Goal: Information Seeking & Learning: Learn about a topic

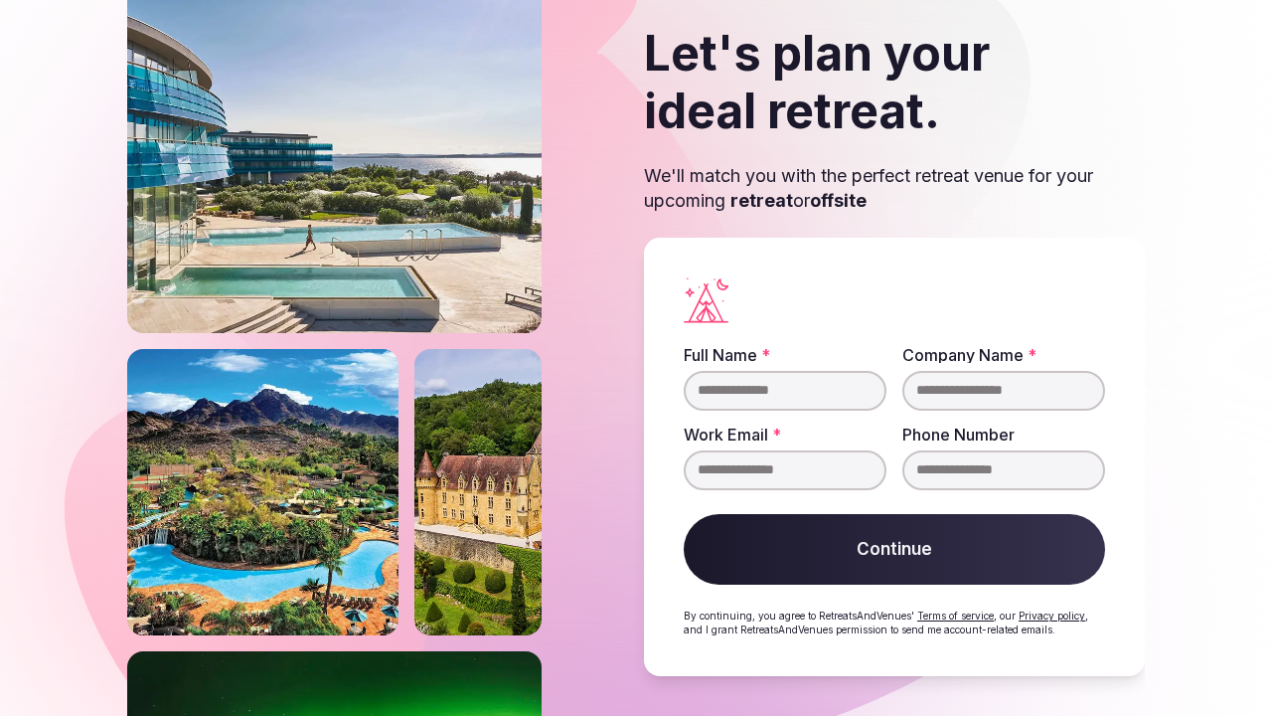
scroll to position [86, 0]
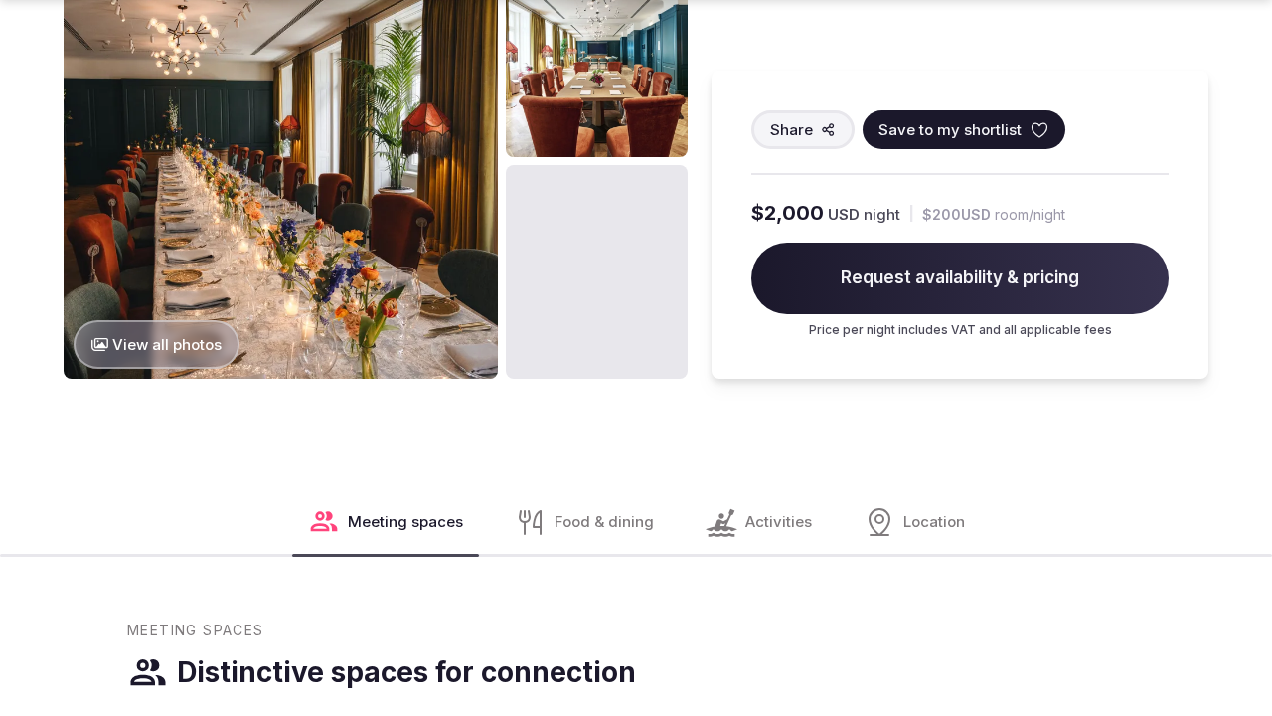
scroll to position [2636, 0]
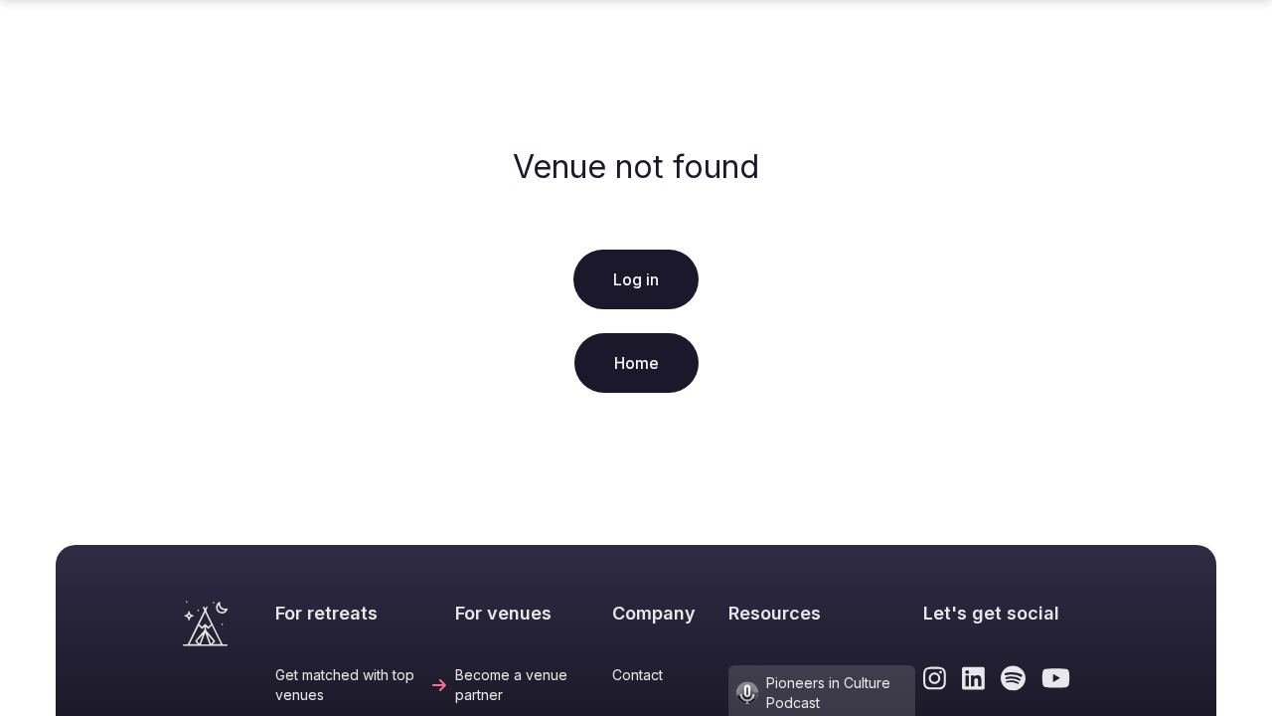
scroll to position [497, 0]
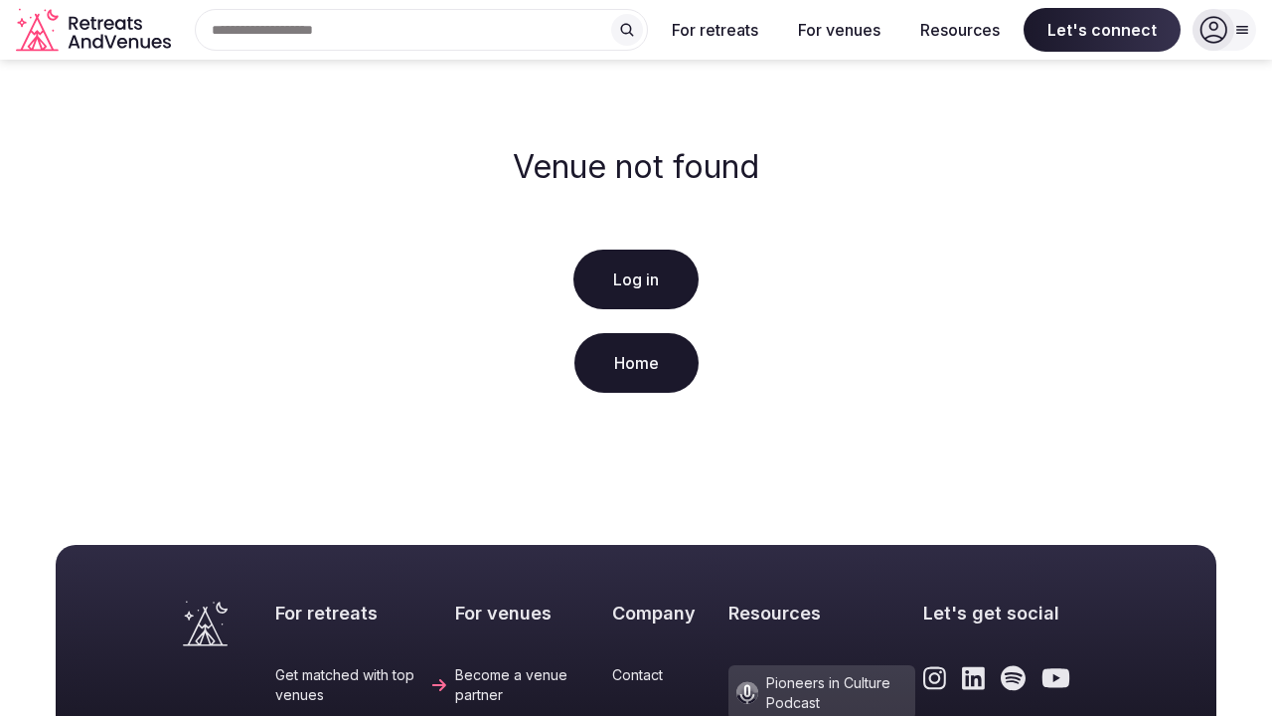
scroll to position [497, 0]
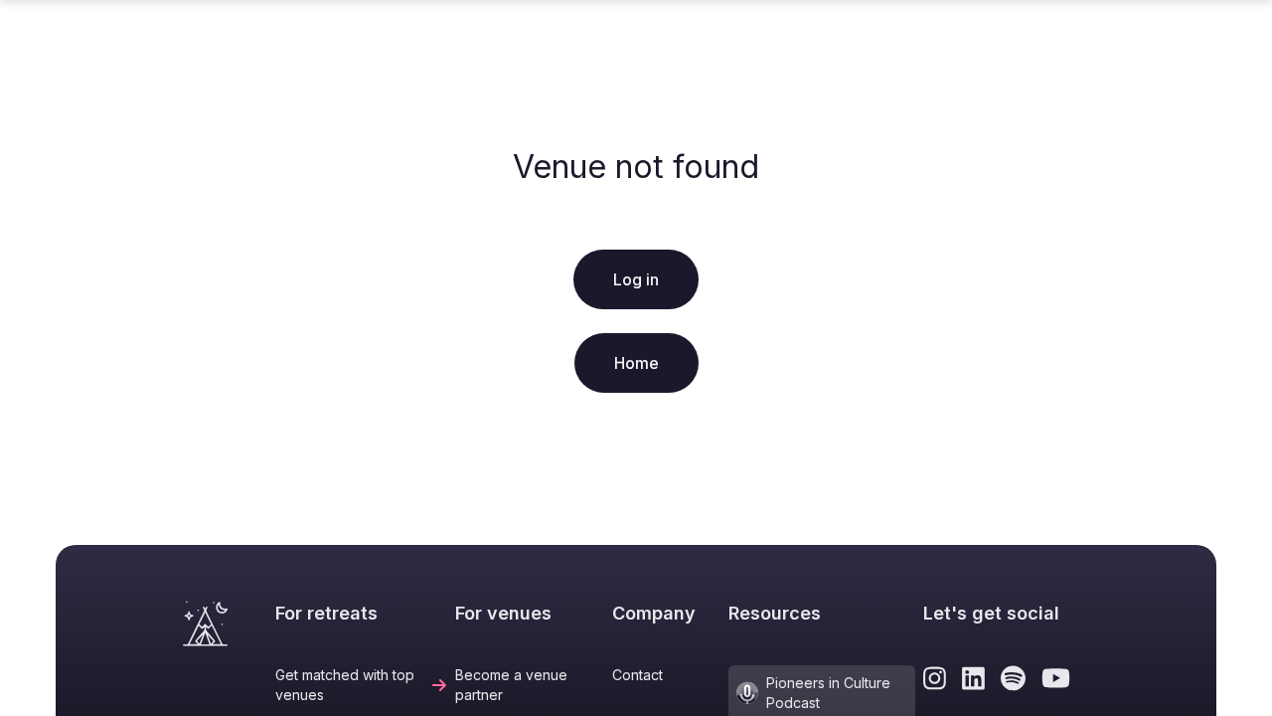
scroll to position [497, 0]
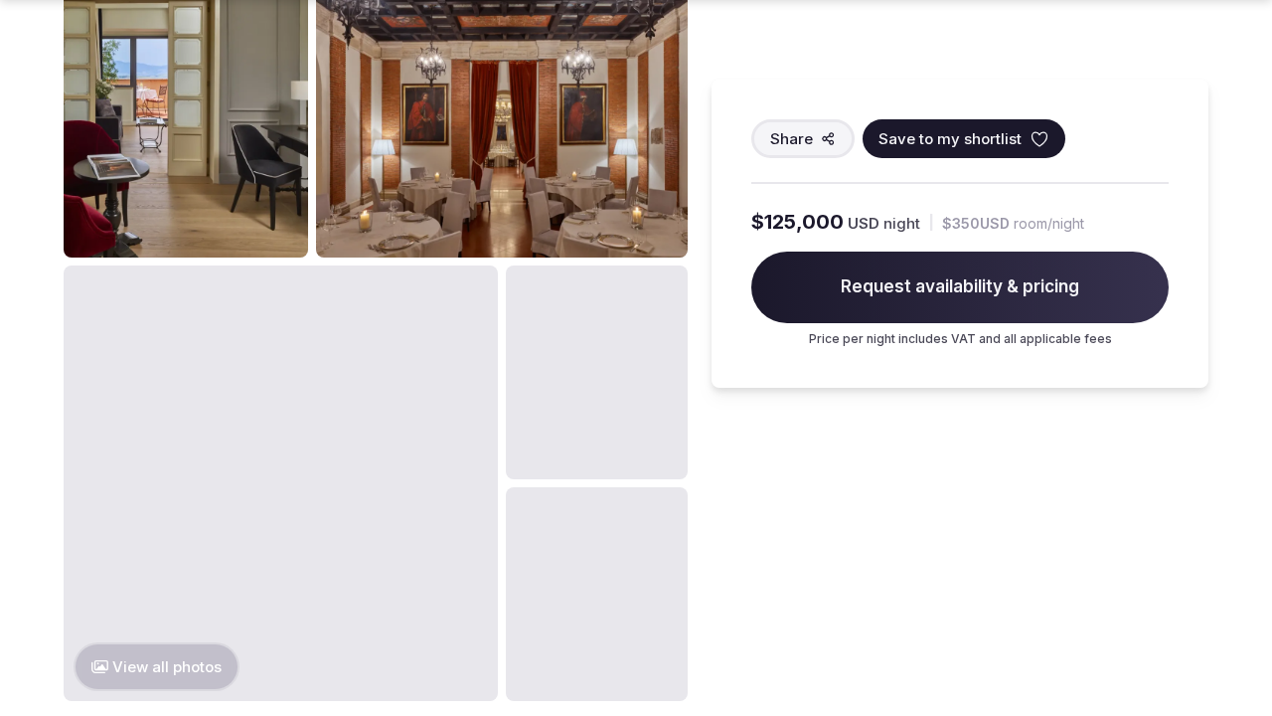
scroll to position [2636, 0]
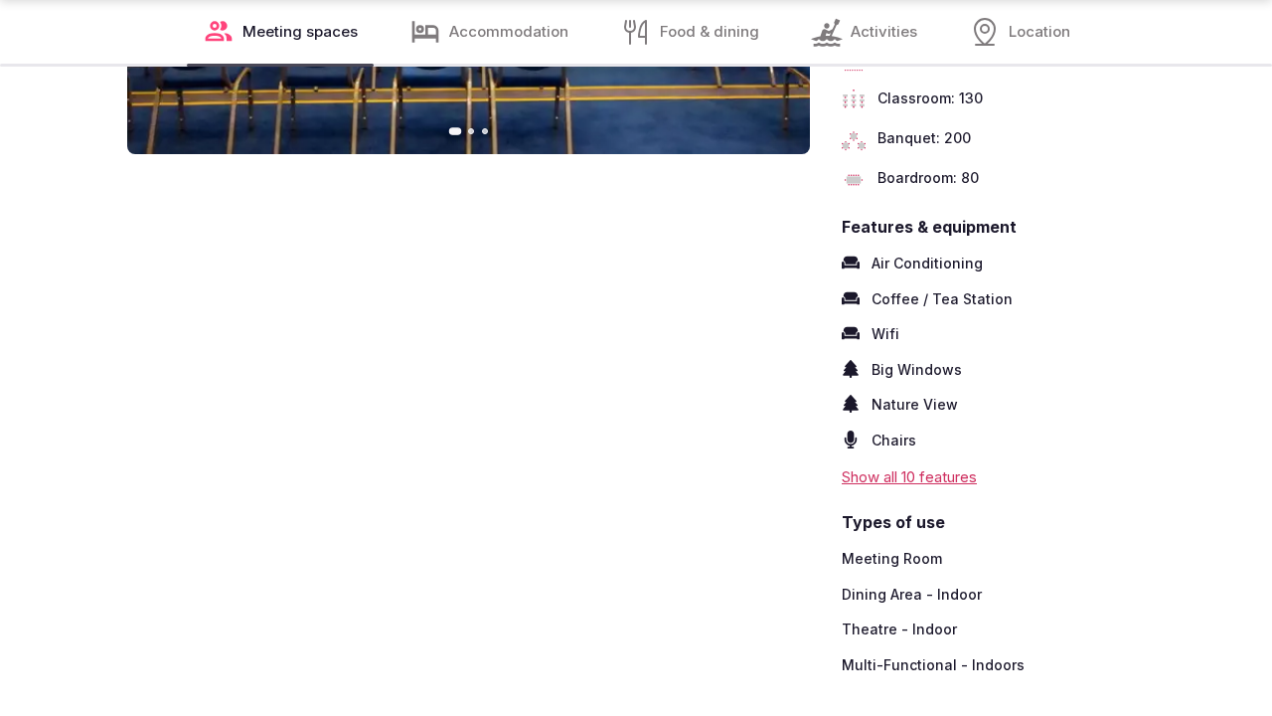
scroll to position [2569, 0]
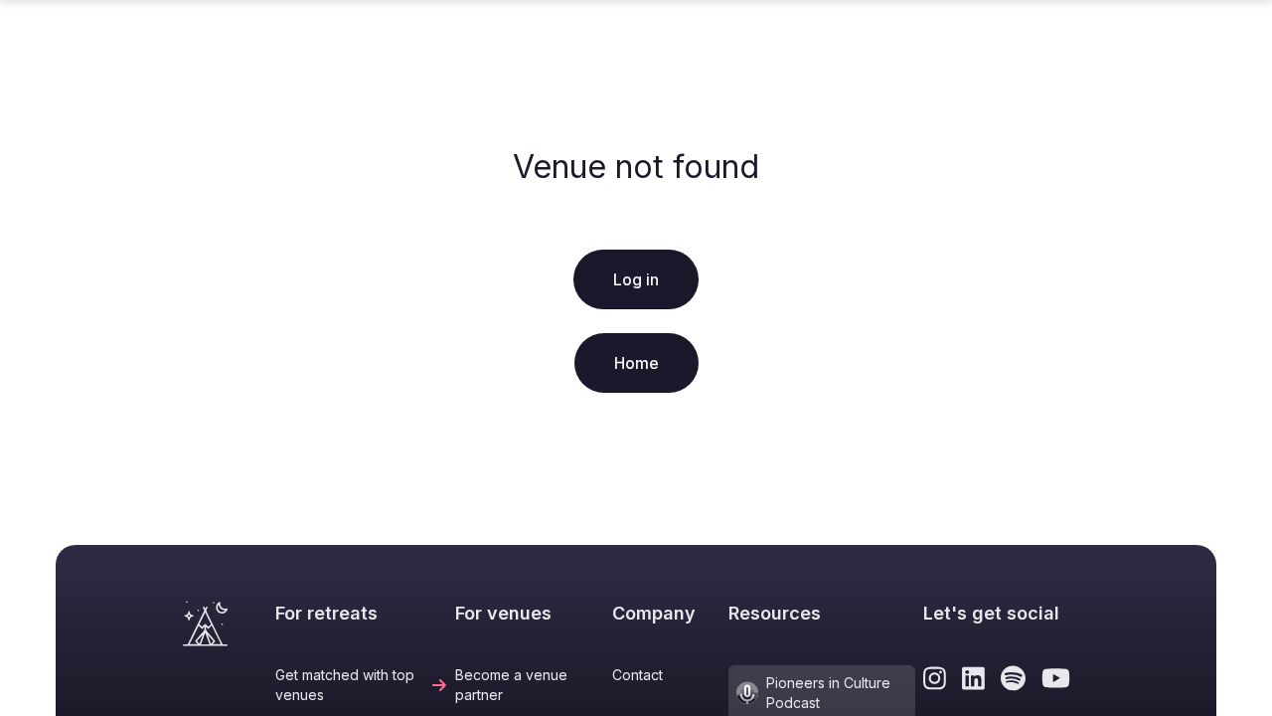
scroll to position [497, 0]
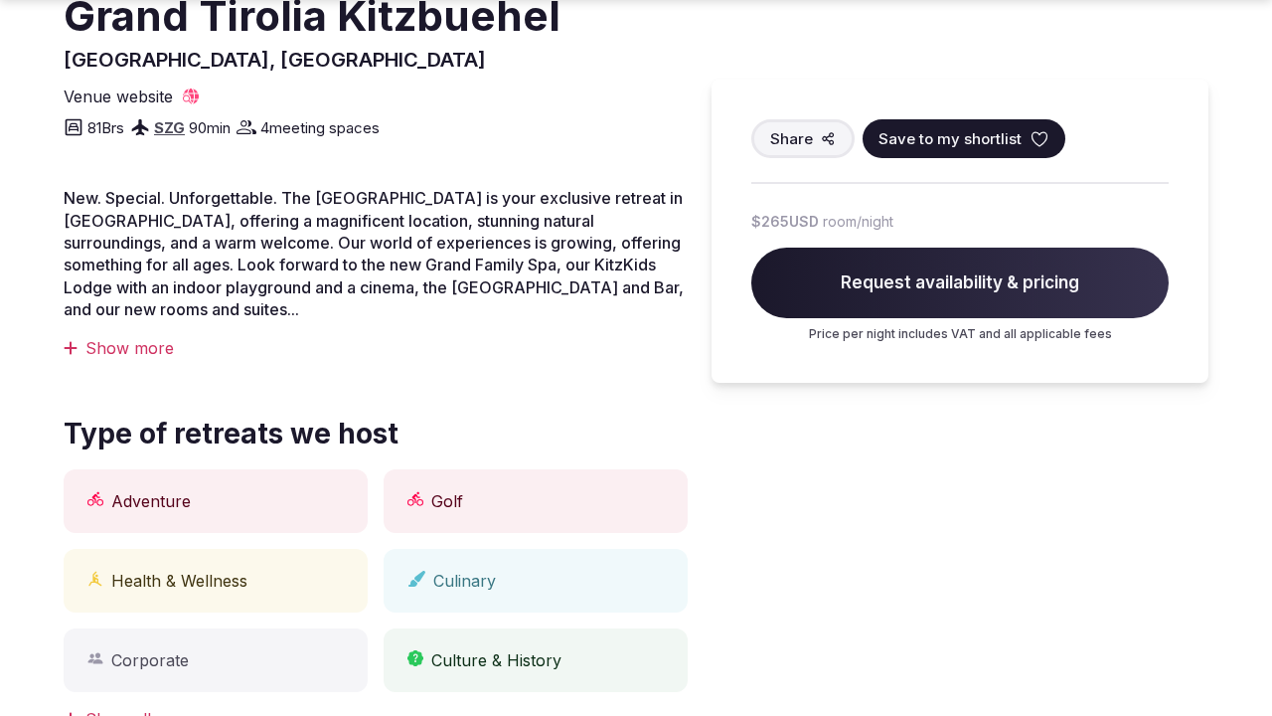
scroll to position [1288, 0]
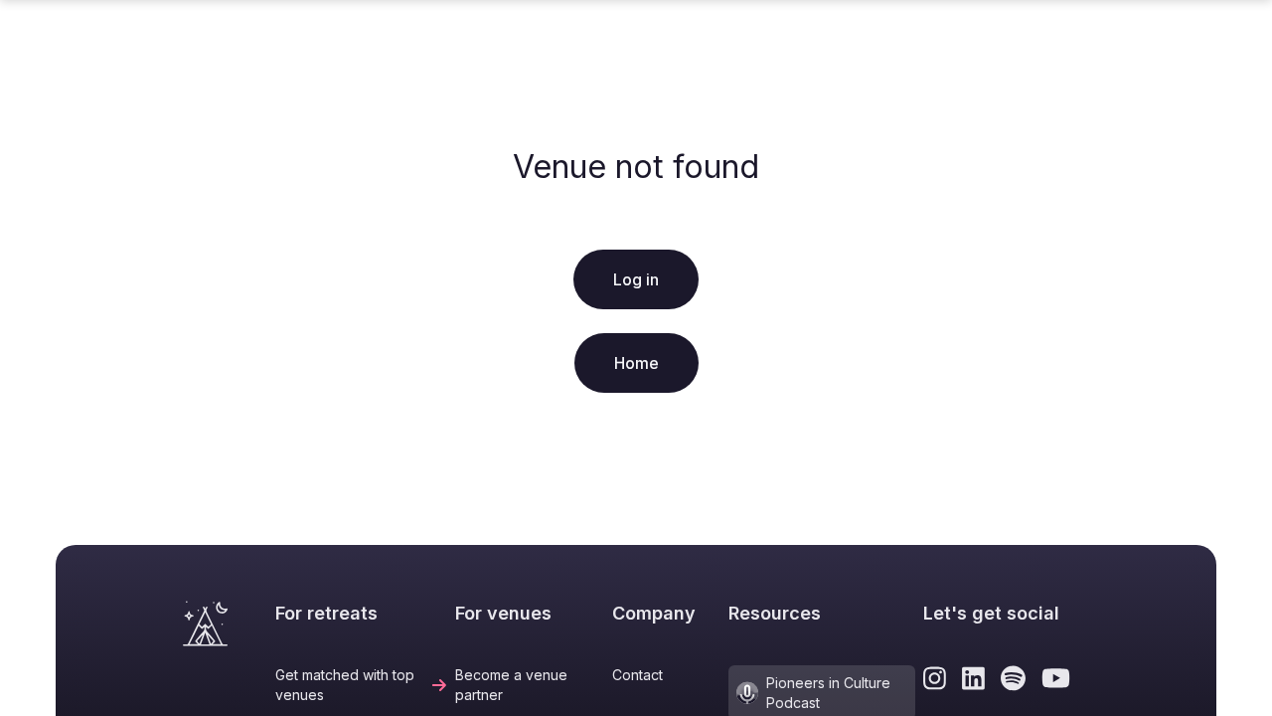
scroll to position [497, 0]
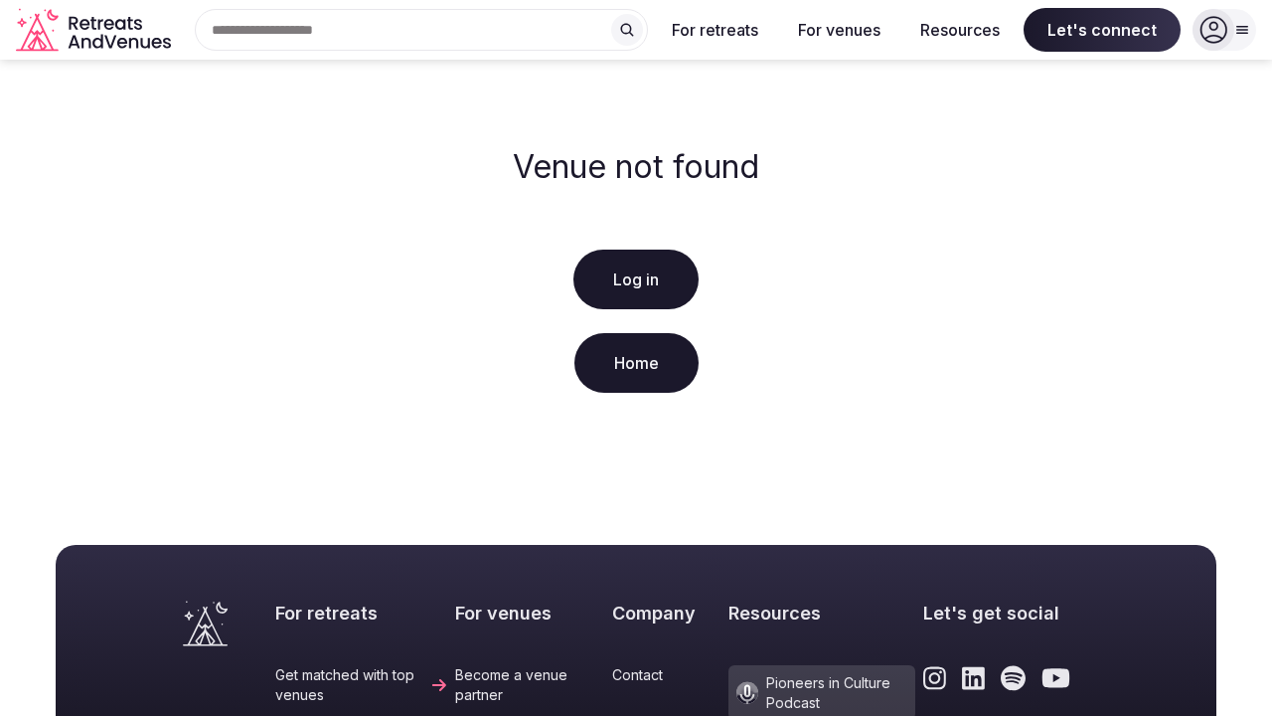
scroll to position [497, 0]
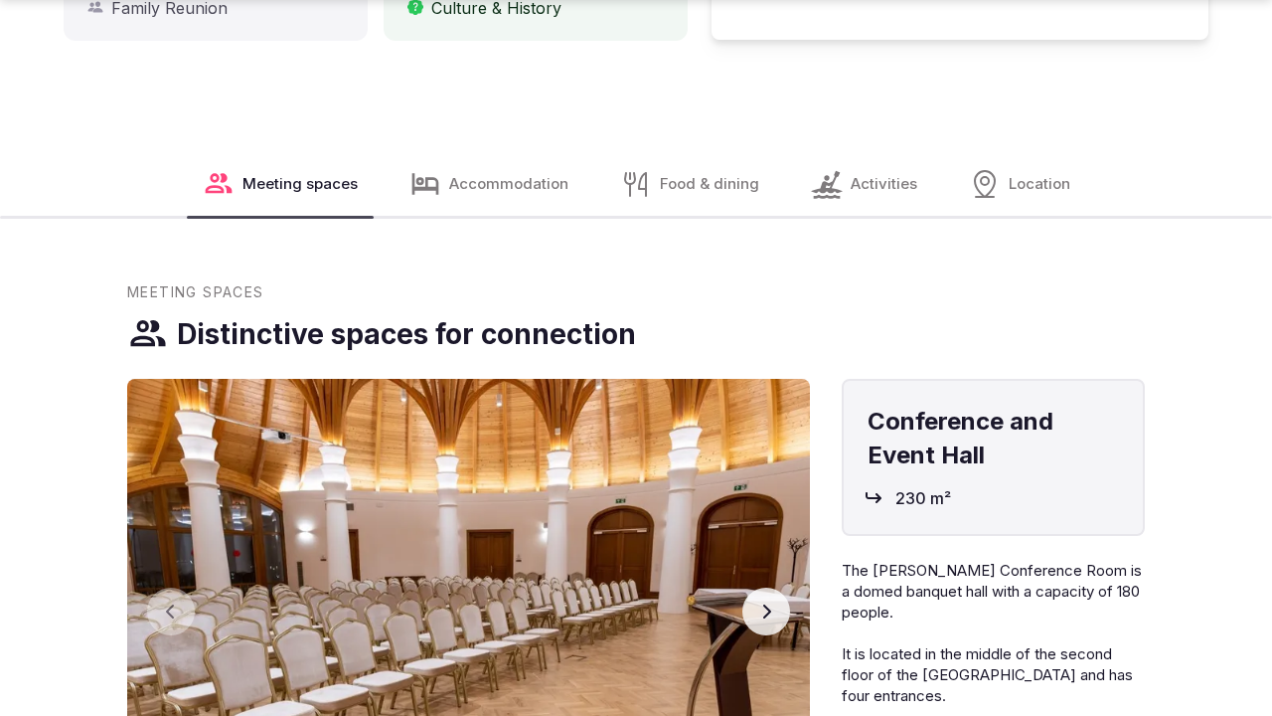
scroll to position [1962, 0]
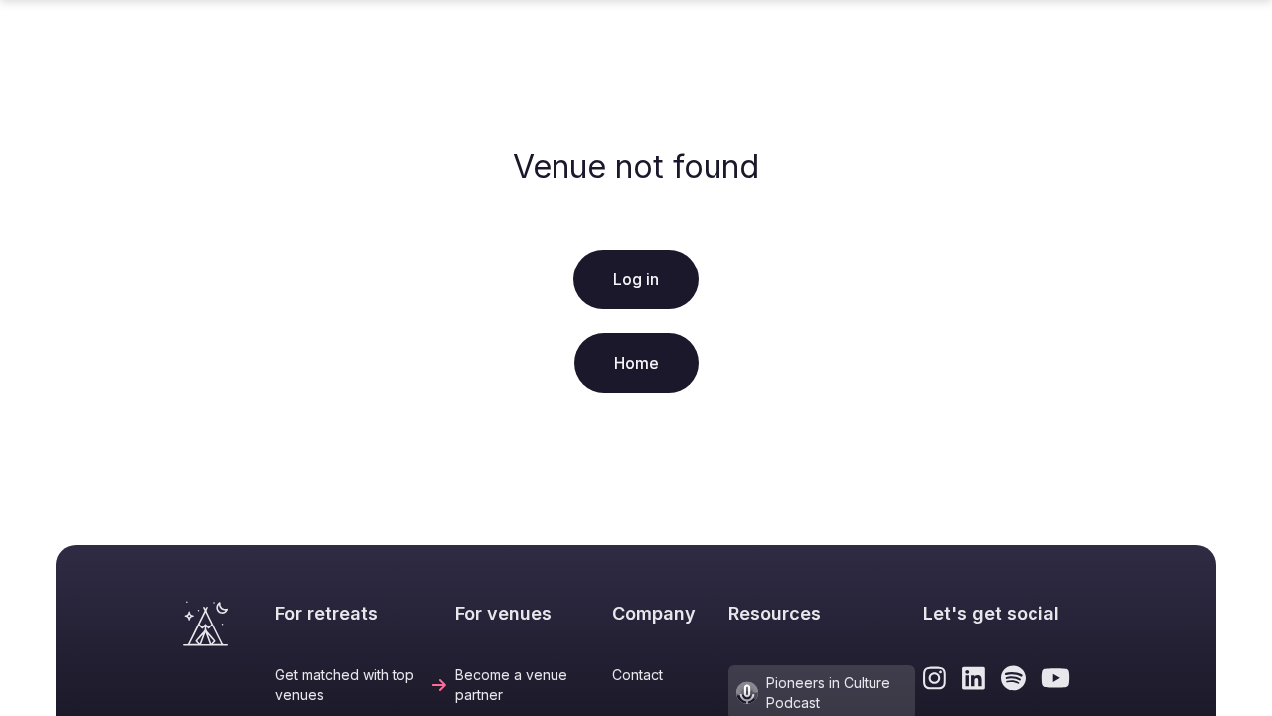
scroll to position [497, 0]
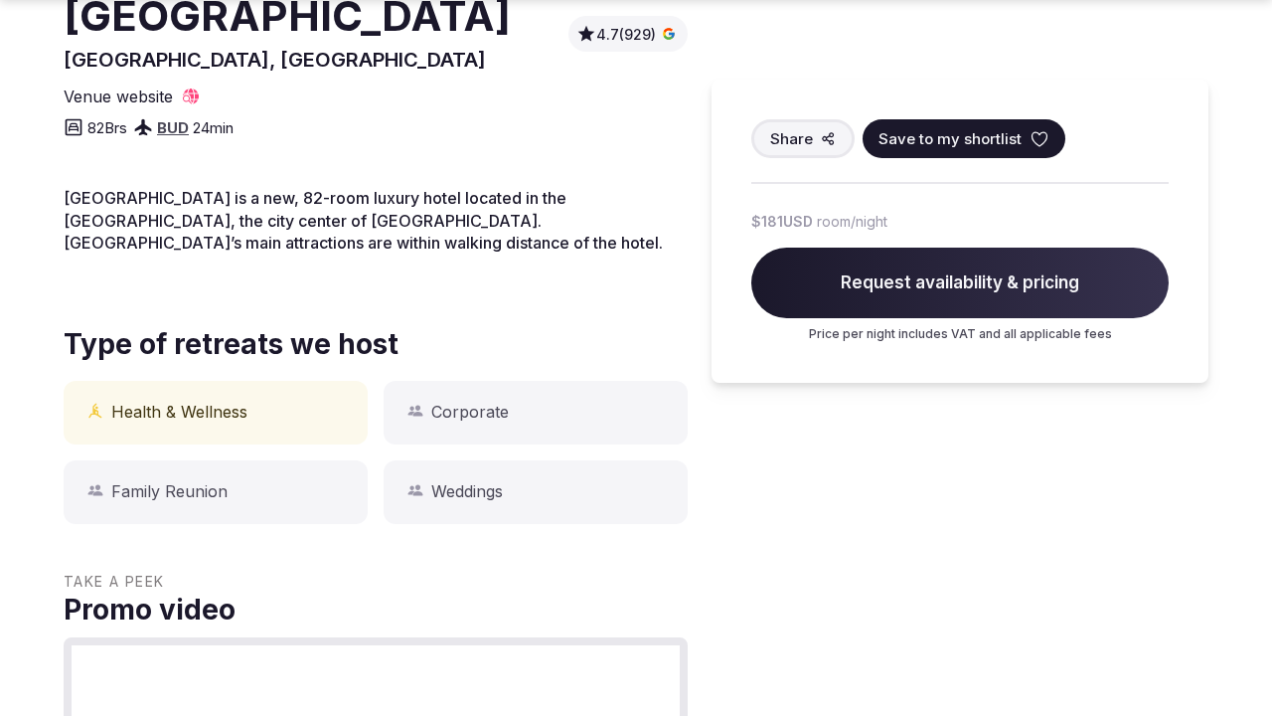
scroll to position [1288, 0]
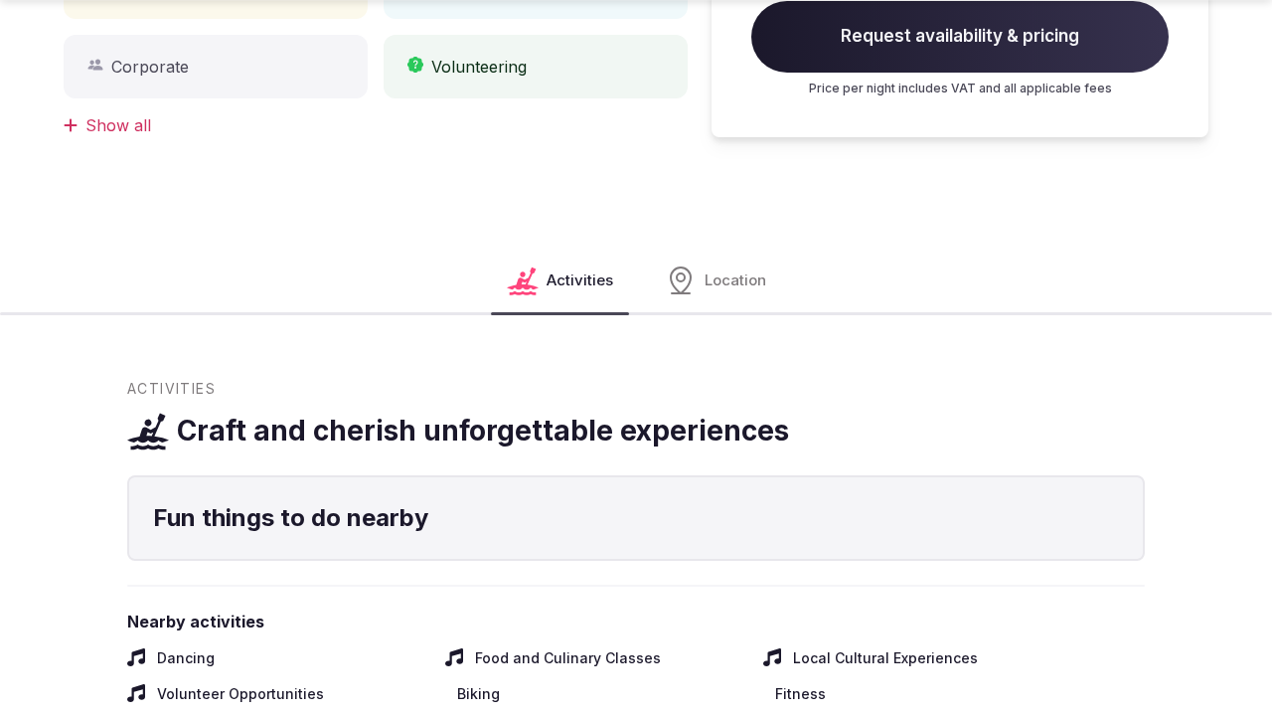
scroll to position [1962, 0]
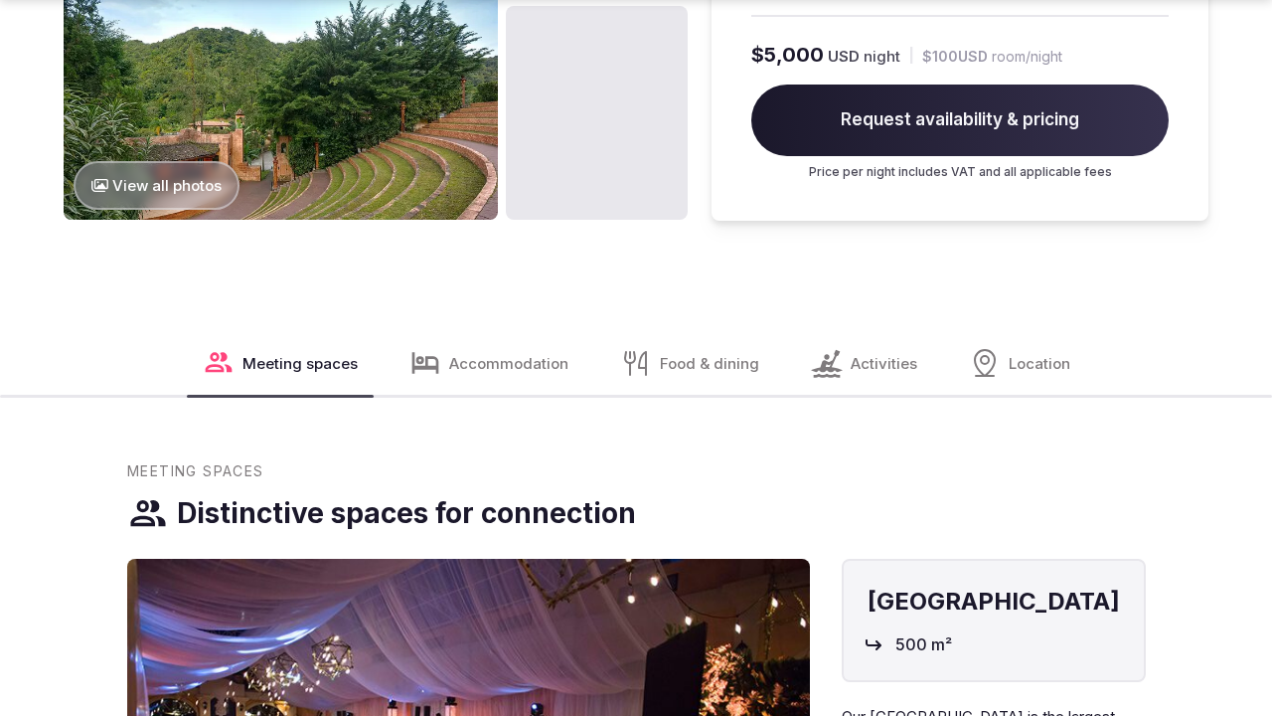
scroll to position [2636, 0]
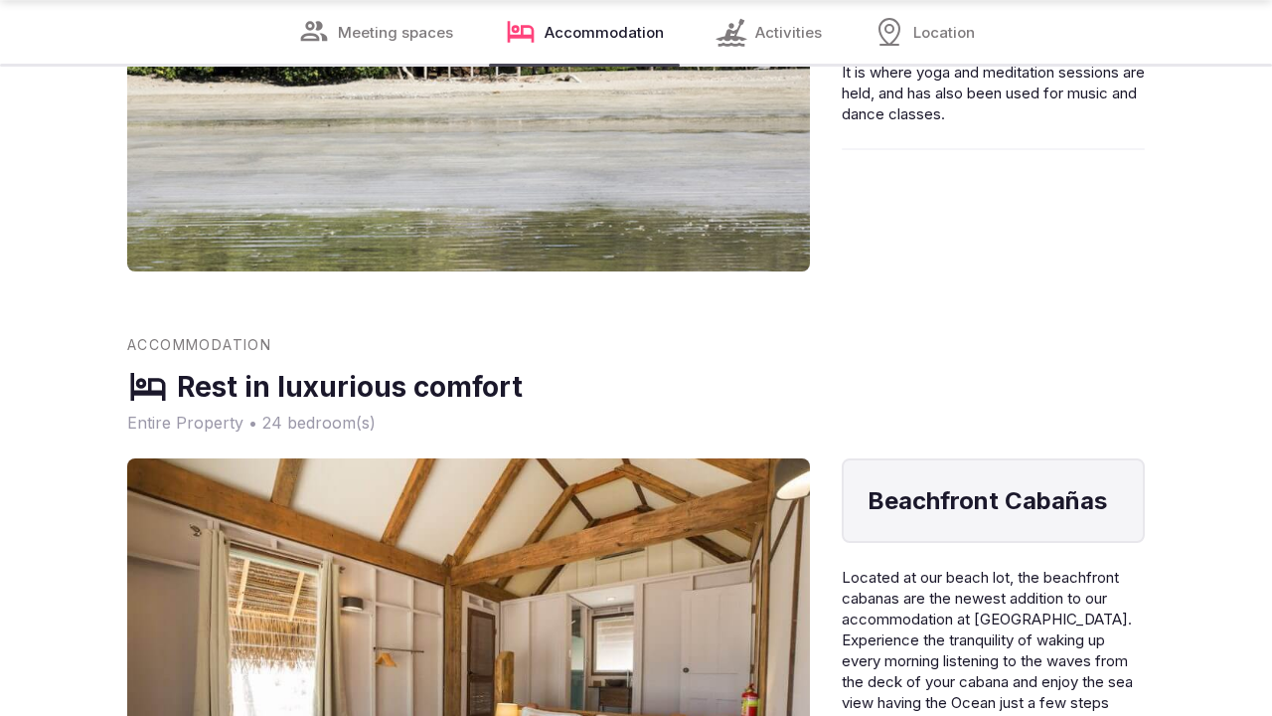
scroll to position [2569, 0]
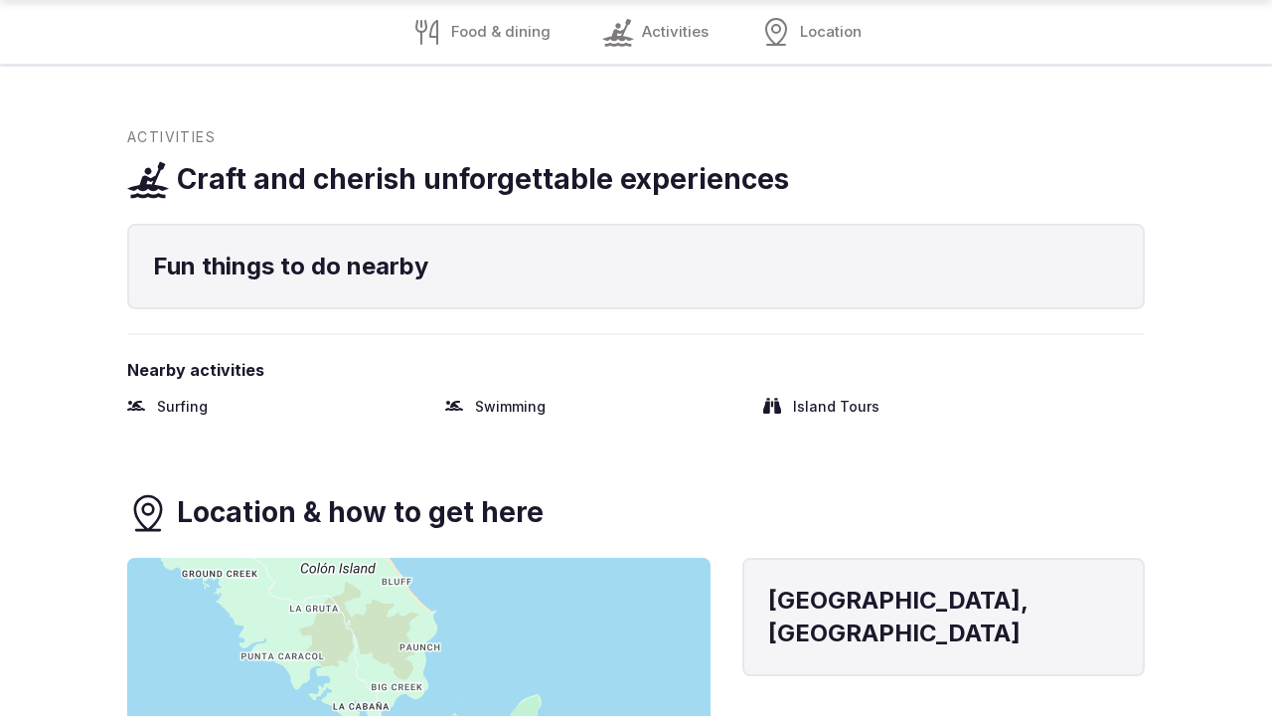
scroll to position [1866, 0]
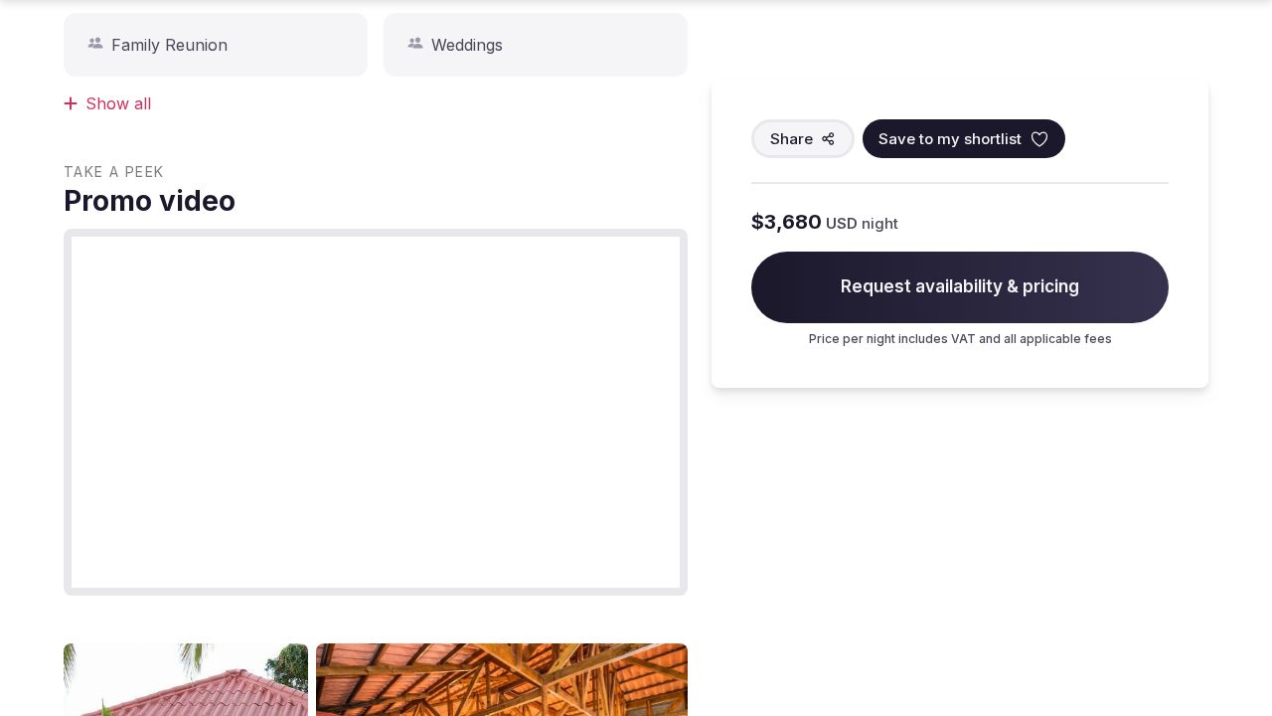
scroll to position [1962, 0]
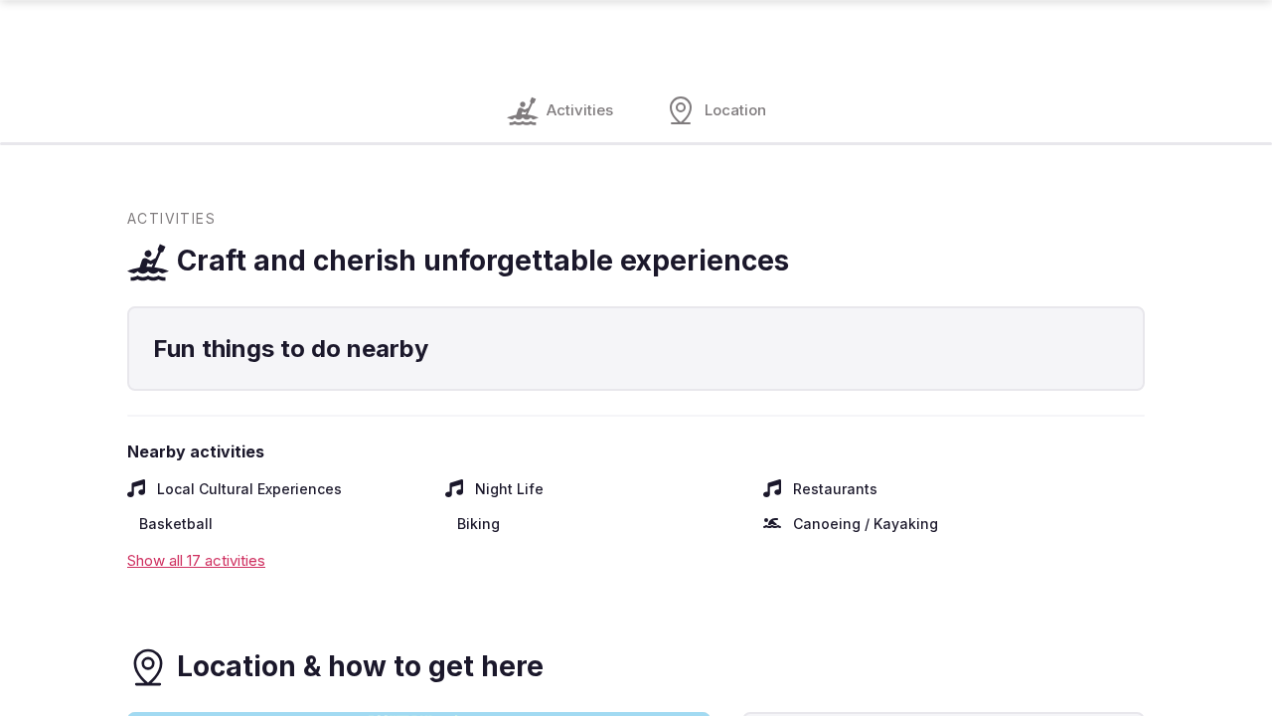
scroll to position [1962, 0]
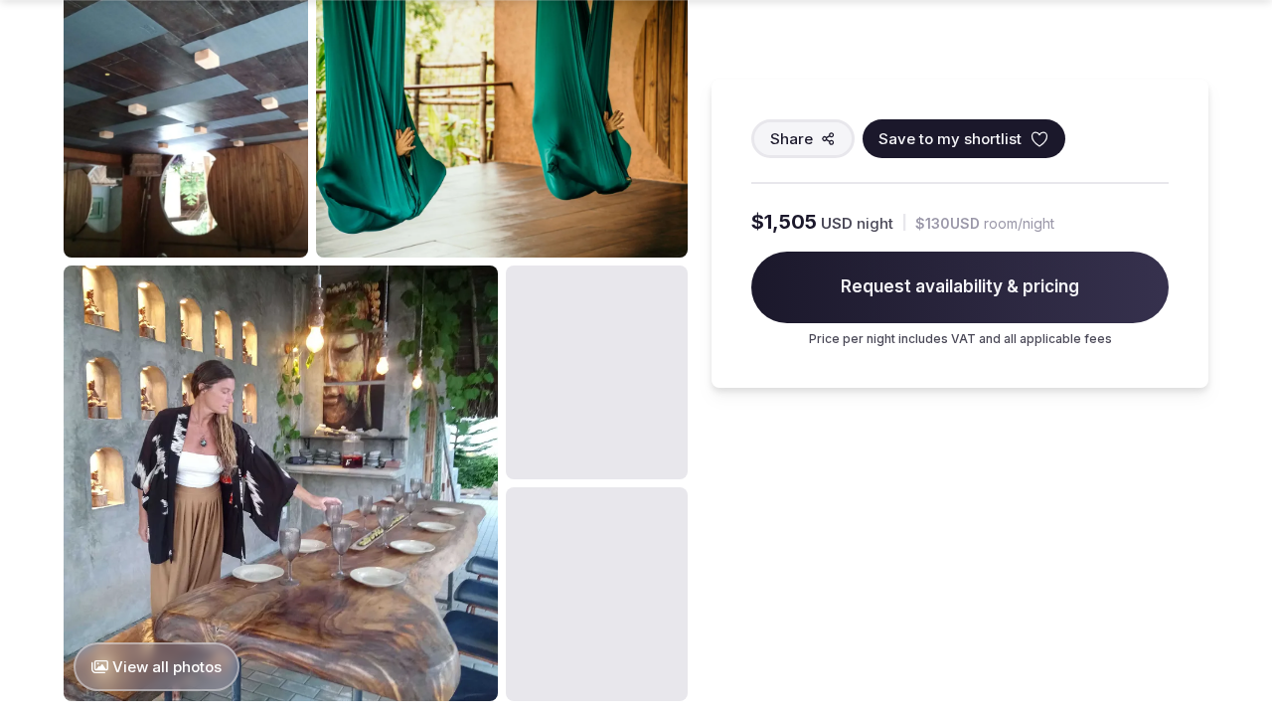
scroll to position [2636, 0]
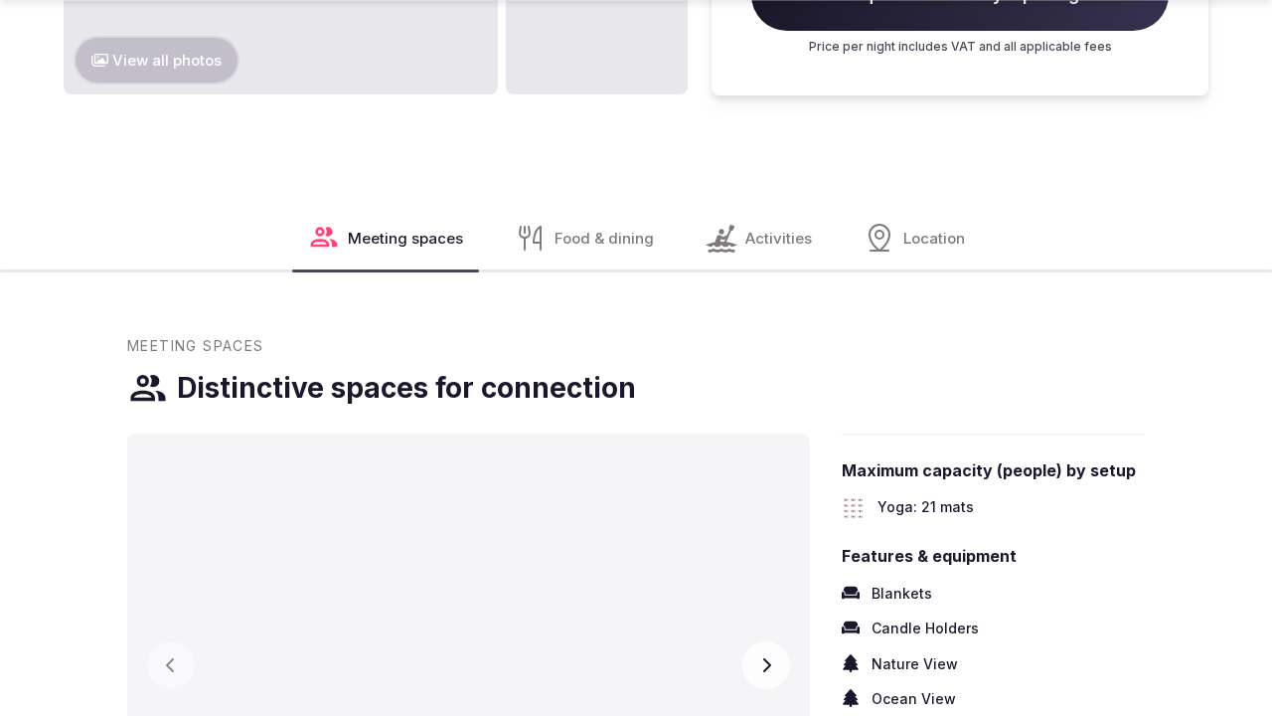
scroll to position [2636, 0]
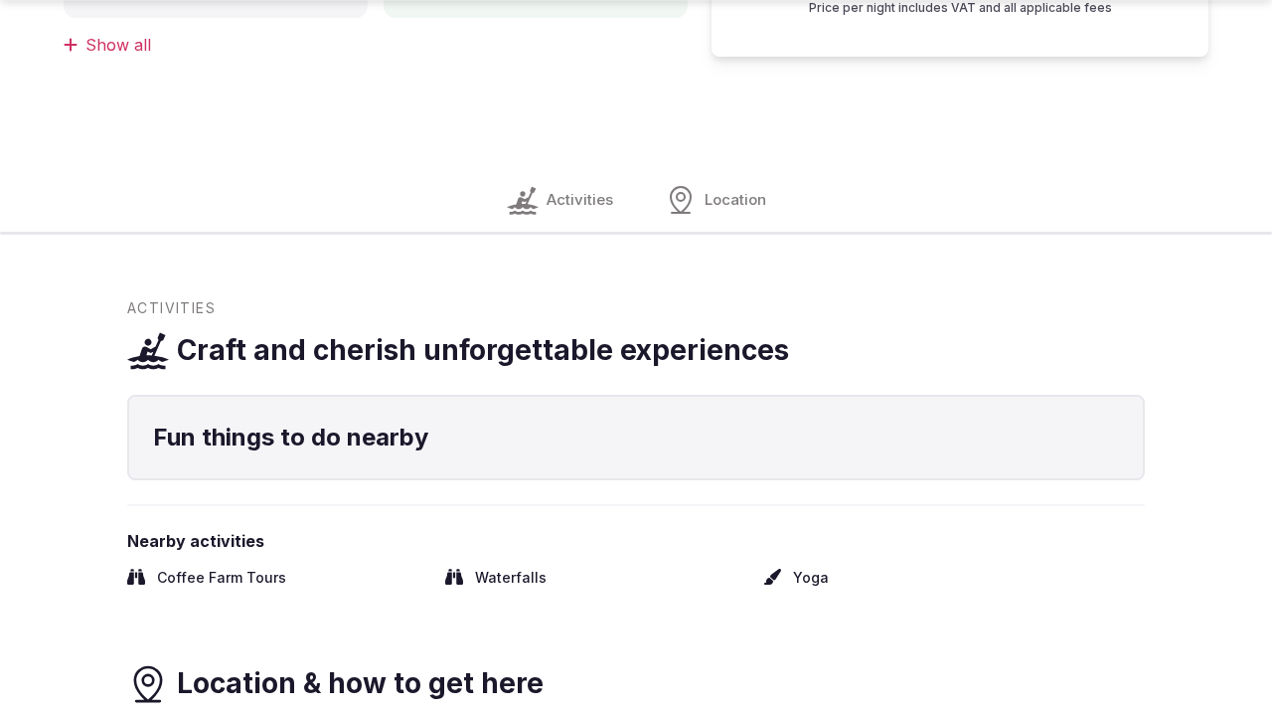
scroll to position [1962, 0]
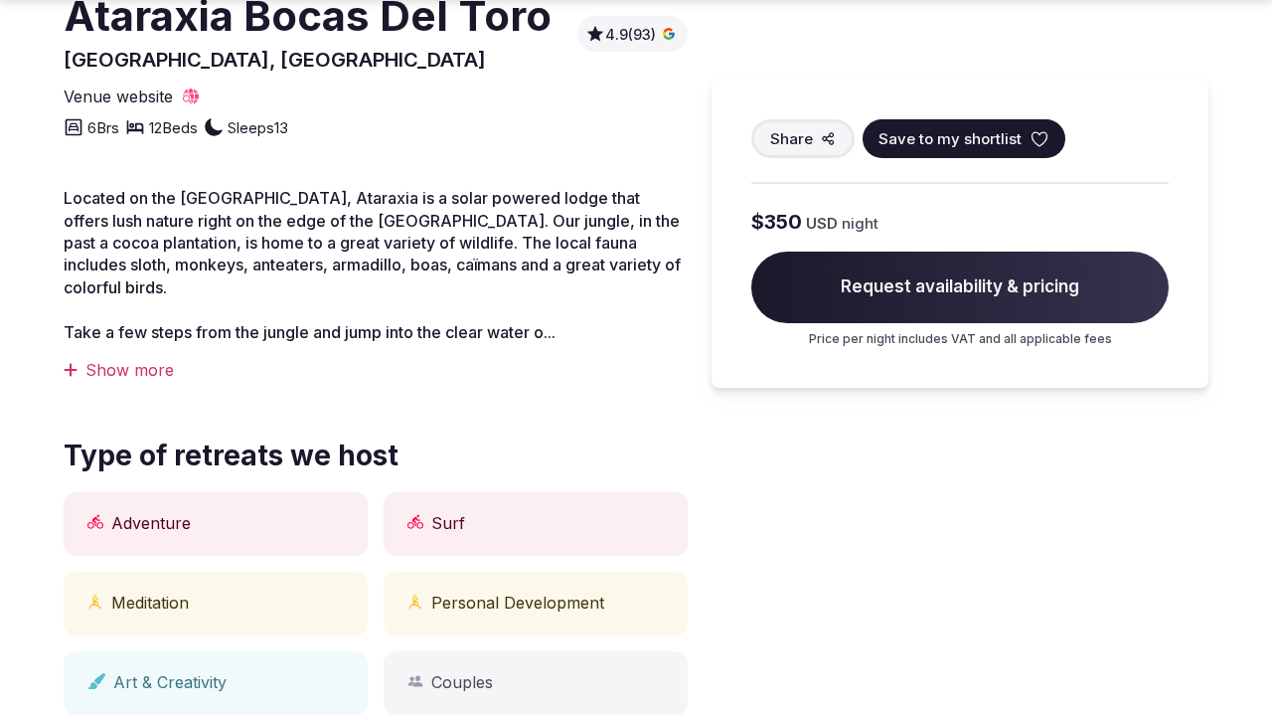
scroll to position [1962, 0]
